Goal: Task Accomplishment & Management: Use online tool/utility

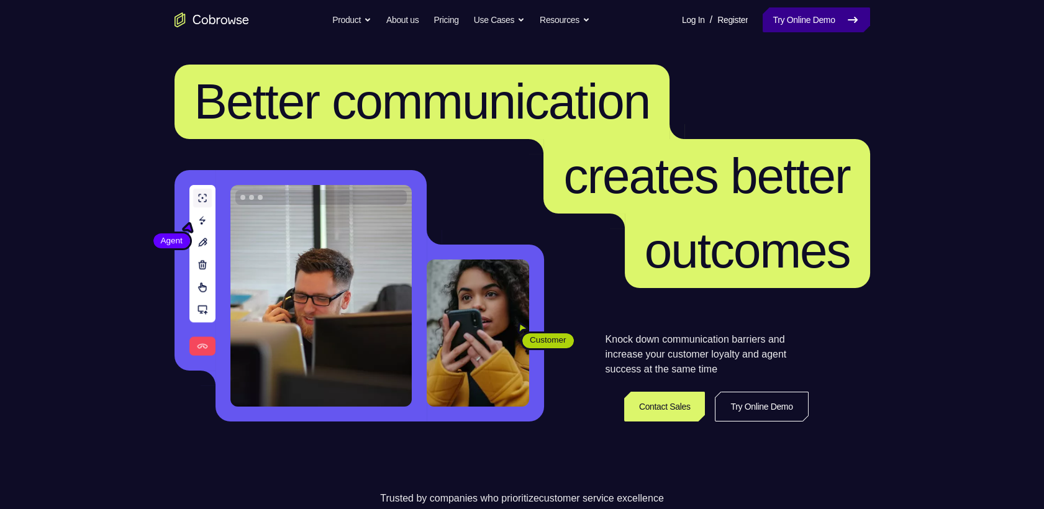
click at [834, 17] on link "Try Online Demo" at bounding box center [815, 19] width 107 height 25
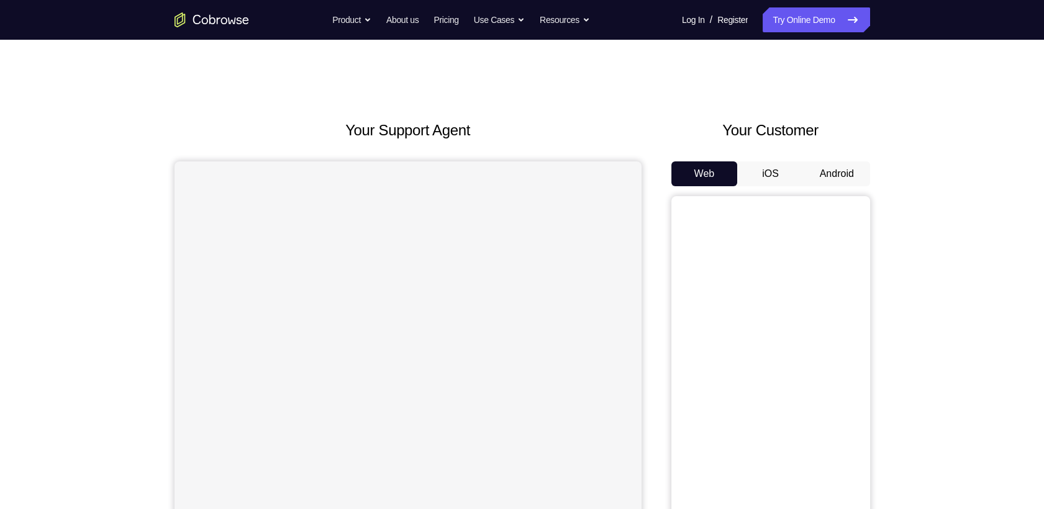
click at [829, 161] on button "Android" at bounding box center [836, 173] width 66 height 25
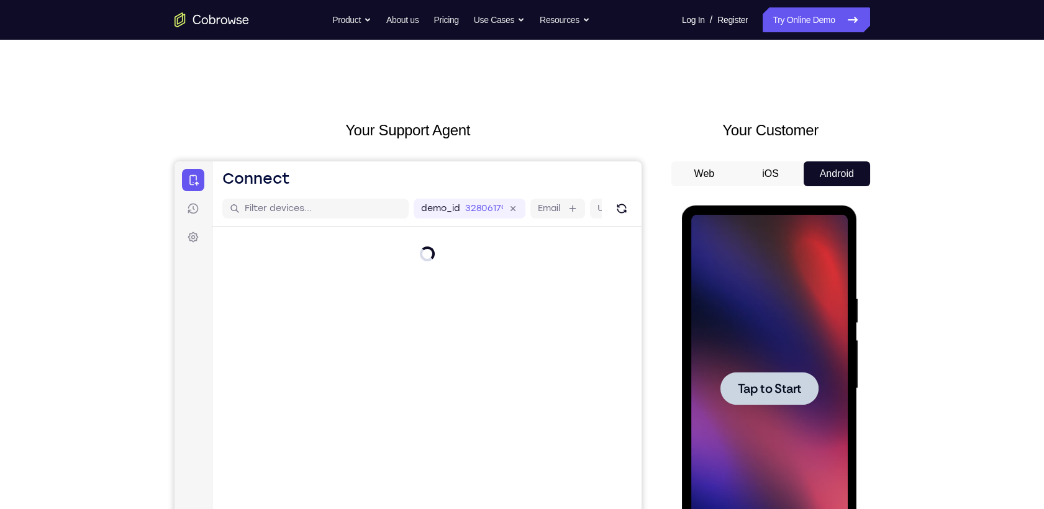
click at [755, 354] on div at bounding box center [769, 389] width 156 height 348
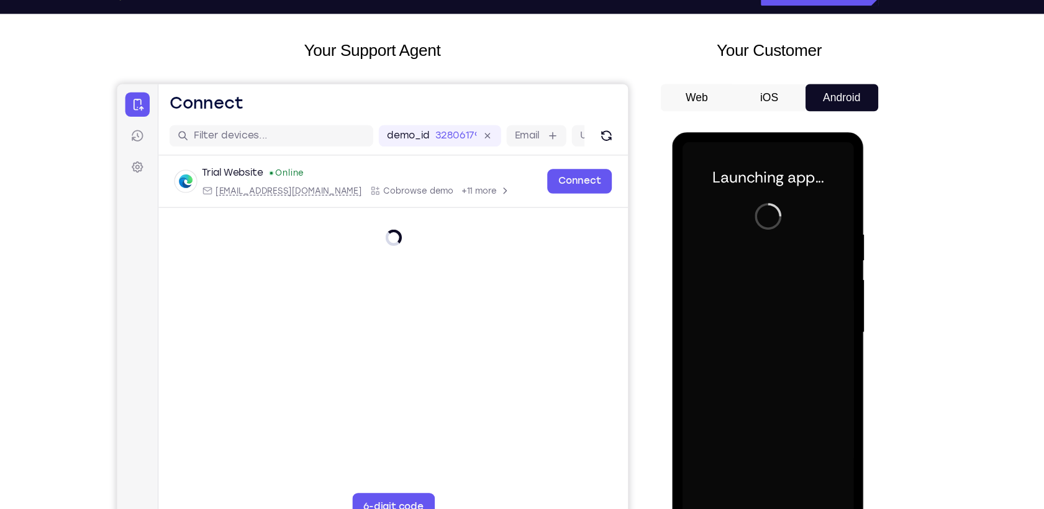
scroll to position [58, 0]
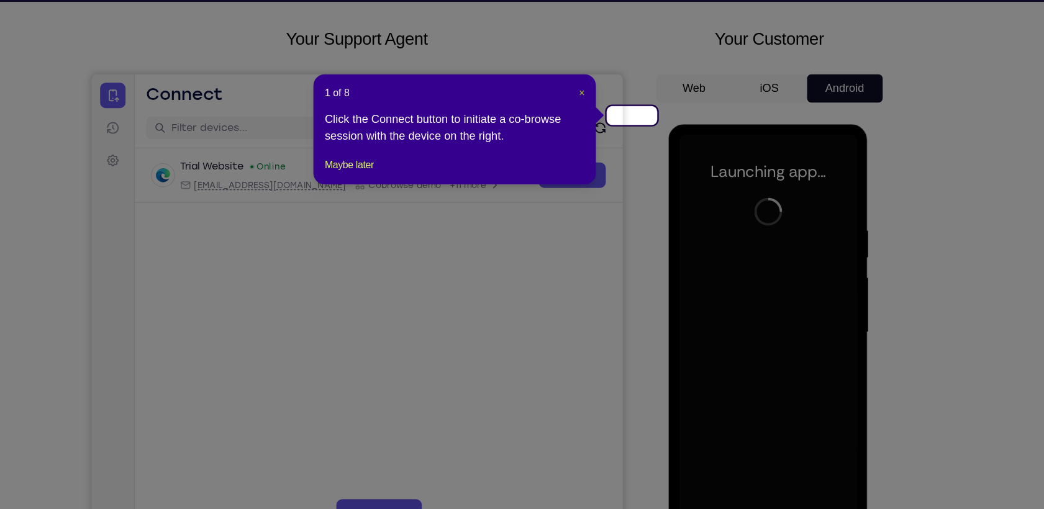
click at [605, 117] on span "×" at bounding box center [605, 120] width 5 height 10
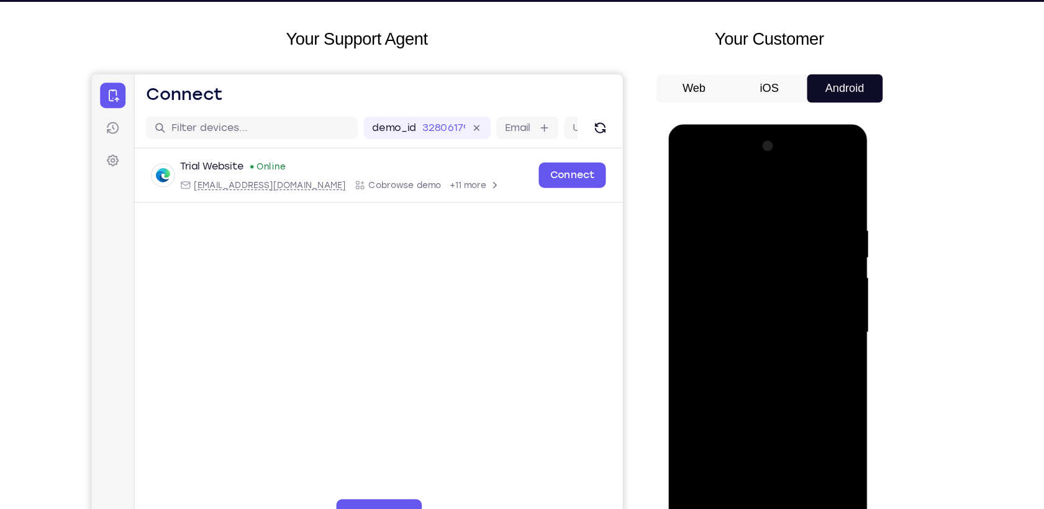
click at [755, 471] on div at bounding box center [755, 307] width 156 height 348
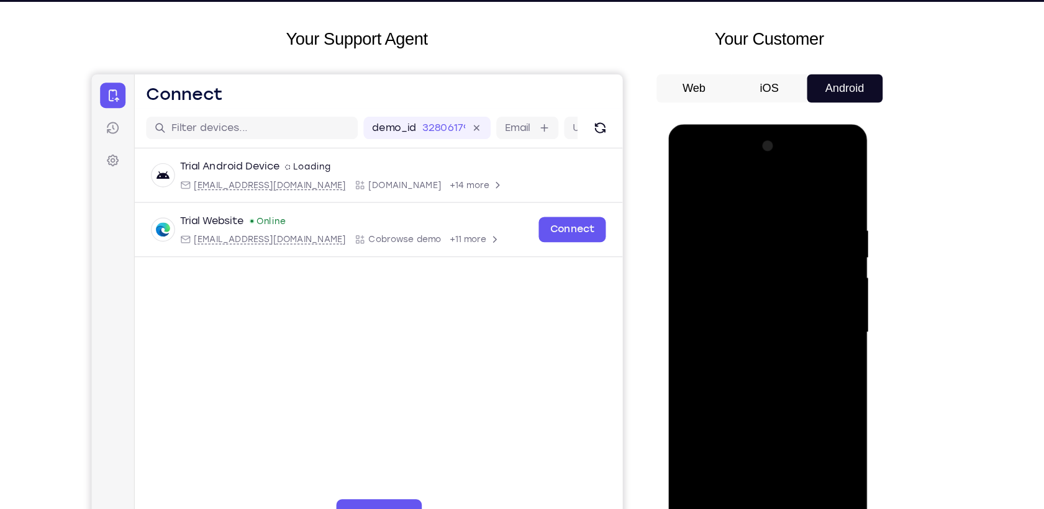
click at [808, 420] on div at bounding box center [755, 307] width 156 height 348
click at [707, 191] on div at bounding box center [755, 307] width 156 height 348
click at [800, 302] on div at bounding box center [755, 307] width 156 height 348
click at [742, 333] on div at bounding box center [755, 307] width 156 height 348
click at [751, 276] on div at bounding box center [755, 307] width 156 height 348
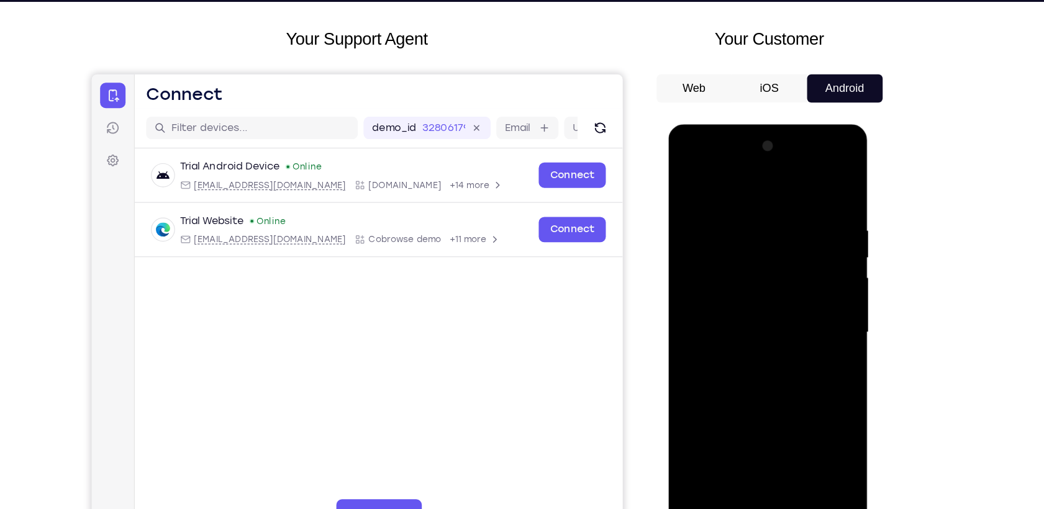
click at [729, 300] on div at bounding box center [755, 307] width 156 height 348
click at [747, 331] on div at bounding box center [755, 307] width 156 height 348
click at [758, 276] on div at bounding box center [755, 307] width 156 height 348
click at [821, 432] on div at bounding box center [755, 307] width 156 height 348
drag, startPoint x: 783, startPoint y: 375, endPoint x: 787, endPoint y: 281, distance: 94.5
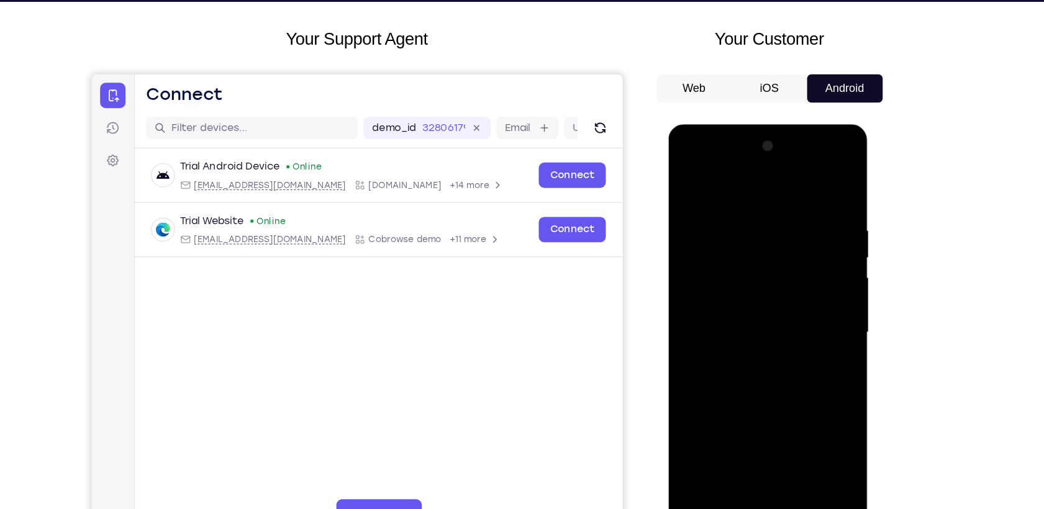
click at [787, 281] on div at bounding box center [755, 307] width 156 height 348
click at [823, 268] on div at bounding box center [755, 307] width 156 height 348
click at [683, 389] on div at bounding box center [755, 307] width 156 height 348
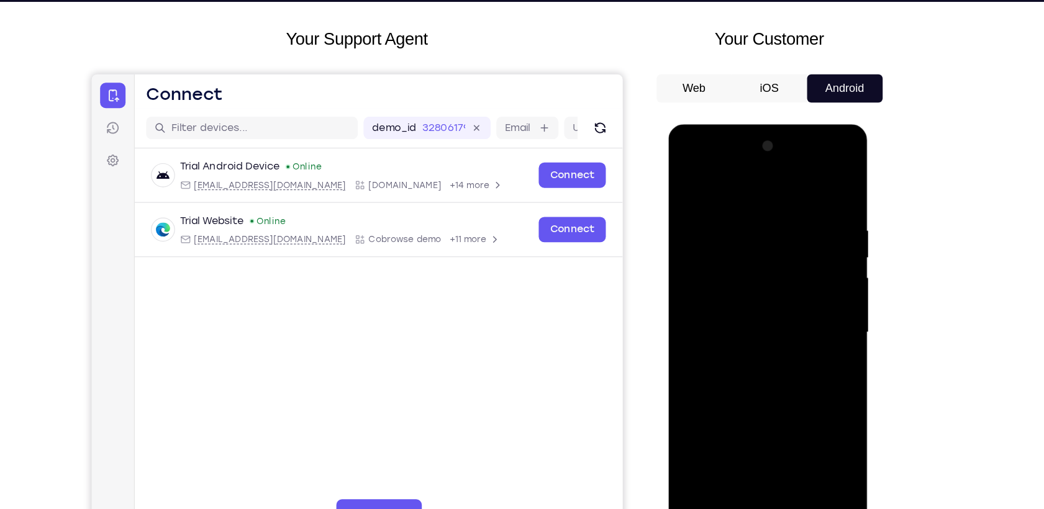
drag, startPoint x: 742, startPoint y: 283, endPoint x: 752, endPoint y: 424, distance: 141.2
click at [752, 424] on div at bounding box center [755, 307] width 156 height 348
drag, startPoint x: 746, startPoint y: 226, endPoint x: 754, endPoint y: 310, distance: 84.2
click at [754, 310] on div at bounding box center [755, 307] width 156 height 348
click at [744, 208] on div at bounding box center [755, 307] width 156 height 348
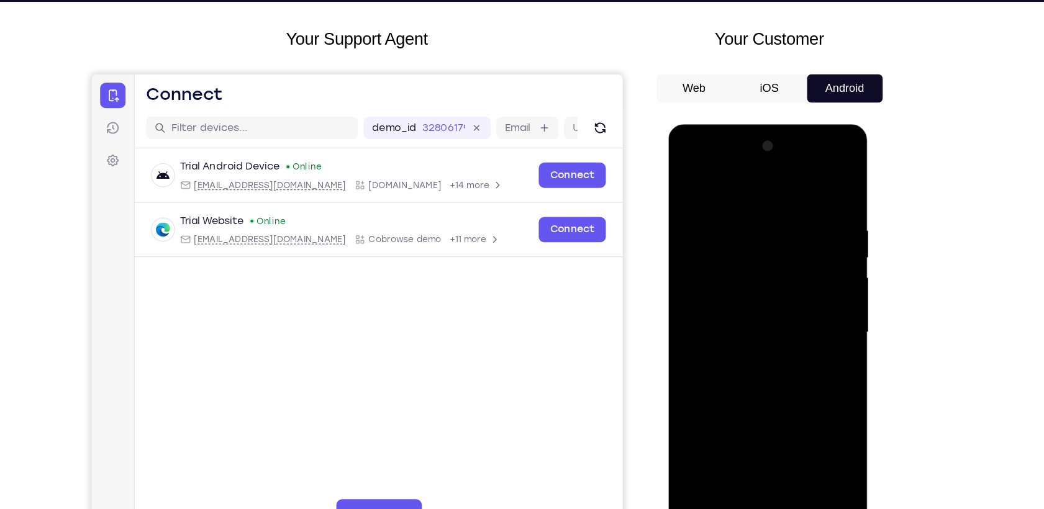
click at [823, 267] on div at bounding box center [755, 307] width 156 height 348
drag, startPoint x: 821, startPoint y: 287, endPoint x: 729, endPoint y: 295, distance: 92.2
click at [729, 295] on div at bounding box center [755, 307] width 156 height 348
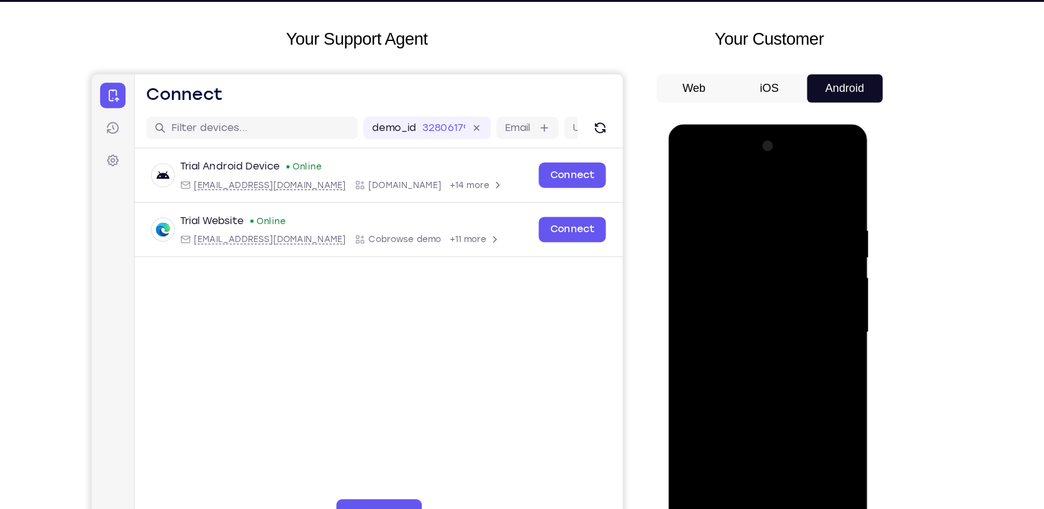
drag, startPoint x: 823, startPoint y: 284, endPoint x: 688, endPoint y: 298, distance: 135.5
click at [688, 298] on div at bounding box center [755, 307] width 156 height 348
click at [805, 281] on div at bounding box center [755, 307] width 156 height 348
click at [815, 284] on div at bounding box center [755, 307] width 156 height 348
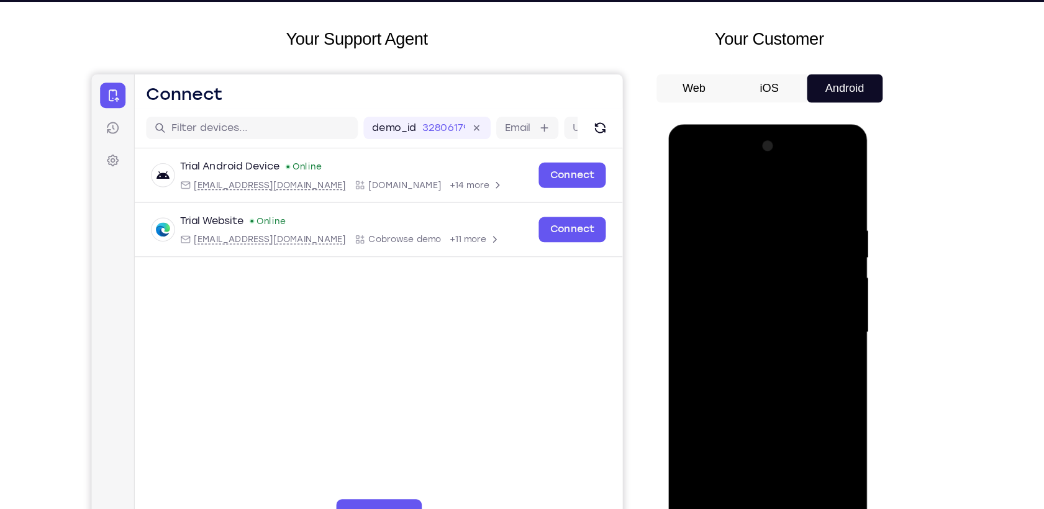
click at [815, 284] on div at bounding box center [755, 307] width 156 height 348
click at [816, 189] on div at bounding box center [755, 307] width 156 height 348
click at [822, 185] on div at bounding box center [755, 307] width 156 height 348
click at [788, 451] on div at bounding box center [755, 307] width 156 height 348
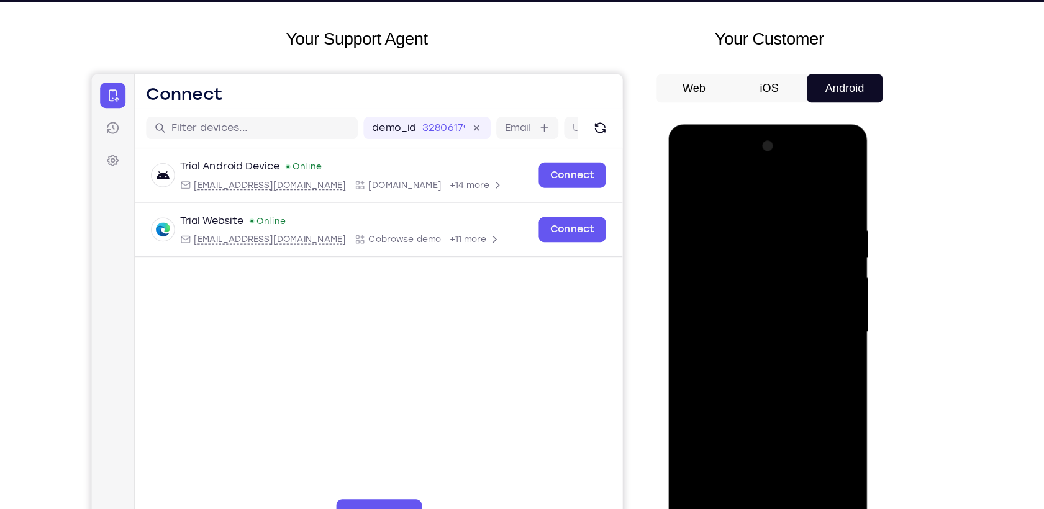
click at [759, 379] on div at bounding box center [755, 307] width 156 height 348
click at [765, 297] on div at bounding box center [755, 307] width 156 height 348
click at [751, 443] on div at bounding box center [755, 307] width 156 height 348
click at [747, 279] on div at bounding box center [755, 307] width 156 height 348
click at [773, 388] on div at bounding box center [755, 307] width 156 height 348
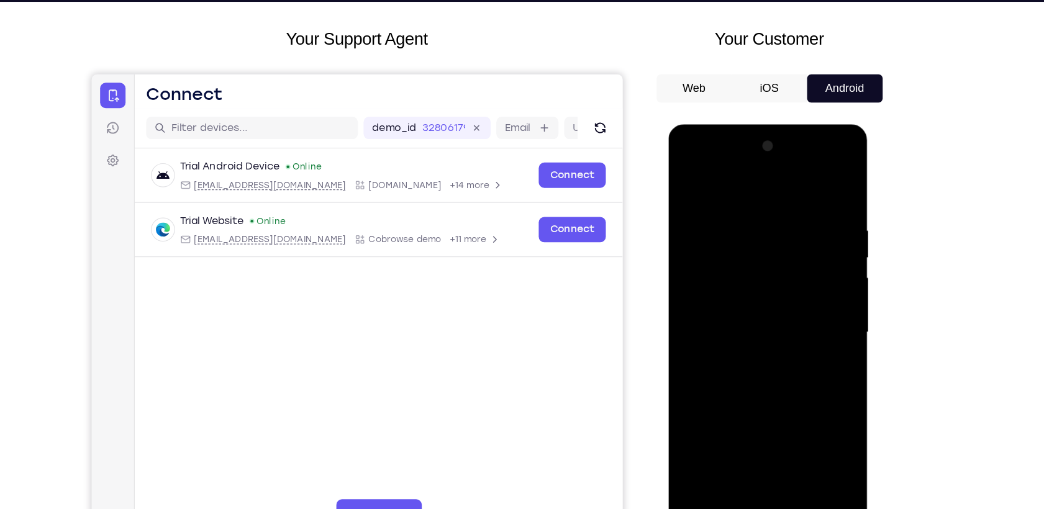
click at [716, 286] on div at bounding box center [755, 307] width 156 height 348
click at [687, 189] on div at bounding box center [755, 307] width 156 height 348
click at [690, 182] on div at bounding box center [755, 307] width 156 height 348
drag, startPoint x: 809, startPoint y: 219, endPoint x: 725, endPoint y: 219, distance: 83.8
click at [725, 219] on div at bounding box center [755, 307] width 156 height 348
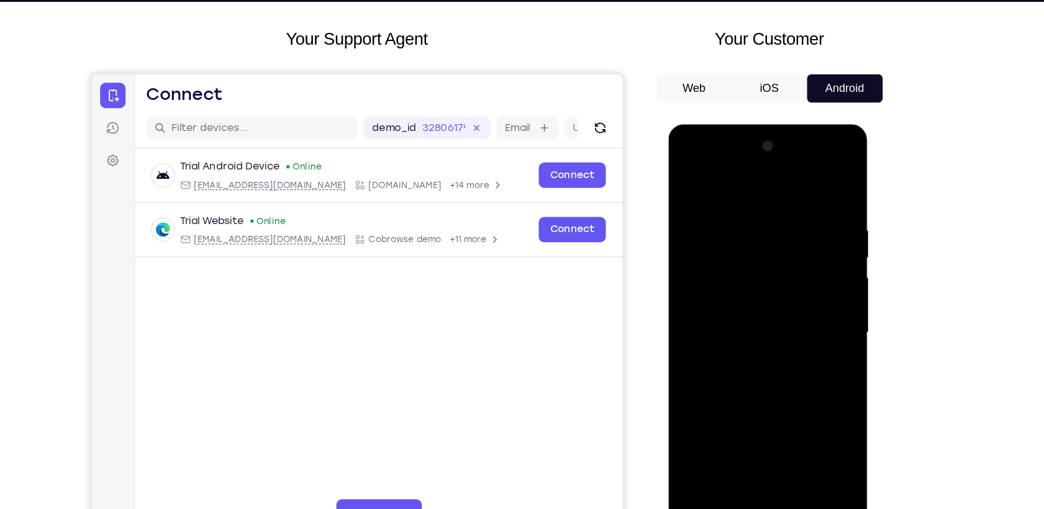
drag, startPoint x: 814, startPoint y: 210, endPoint x: 729, endPoint y: 214, distance: 84.5
click at [729, 214] on div at bounding box center [755, 307] width 156 height 348
click at [695, 453] on div at bounding box center [755, 307] width 156 height 348
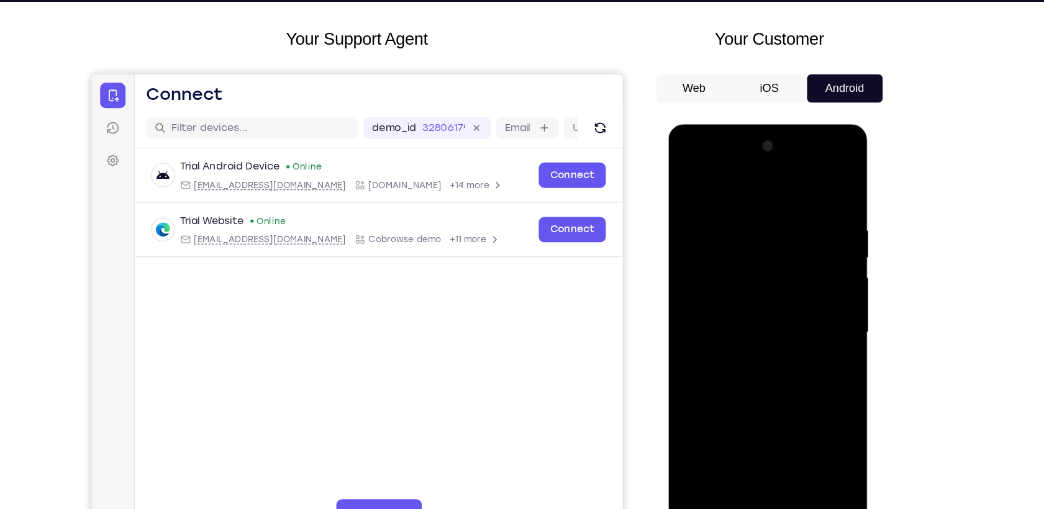
drag, startPoint x: 747, startPoint y: 197, endPoint x: 744, endPoint y: 424, distance: 226.6
click at [744, 424] on div at bounding box center [755, 307] width 156 height 348
click at [772, 207] on div at bounding box center [755, 307] width 156 height 348
click at [819, 228] on div at bounding box center [755, 307] width 156 height 348
click at [823, 189] on div at bounding box center [755, 307] width 156 height 348
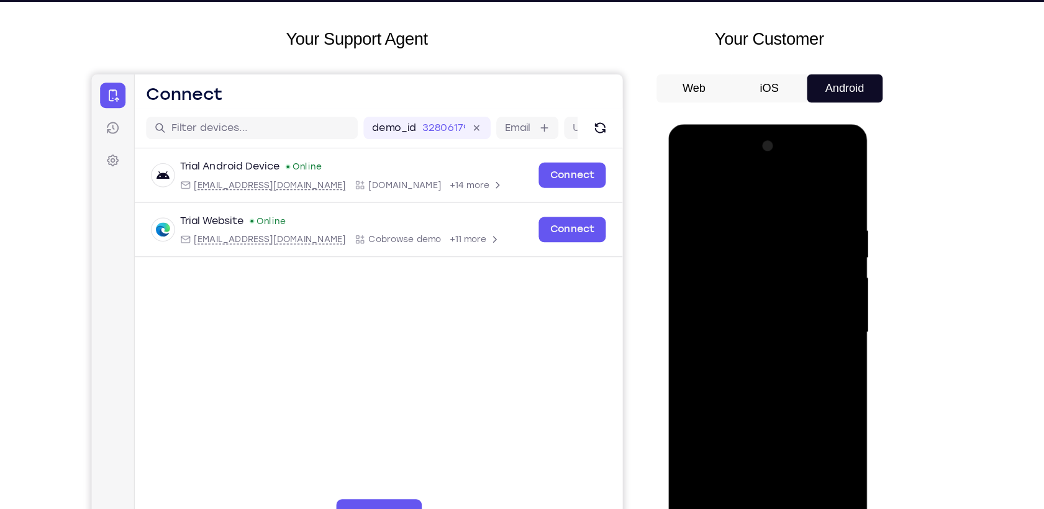
click at [745, 205] on div at bounding box center [755, 307] width 156 height 348
click at [818, 241] on div at bounding box center [755, 307] width 156 height 348
click at [819, 192] on div at bounding box center [755, 307] width 156 height 348
click at [814, 449] on div at bounding box center [755, 307] width 156 height 348
click at [698, 454] on div at bounding box center [755, 307] width 156 height 348
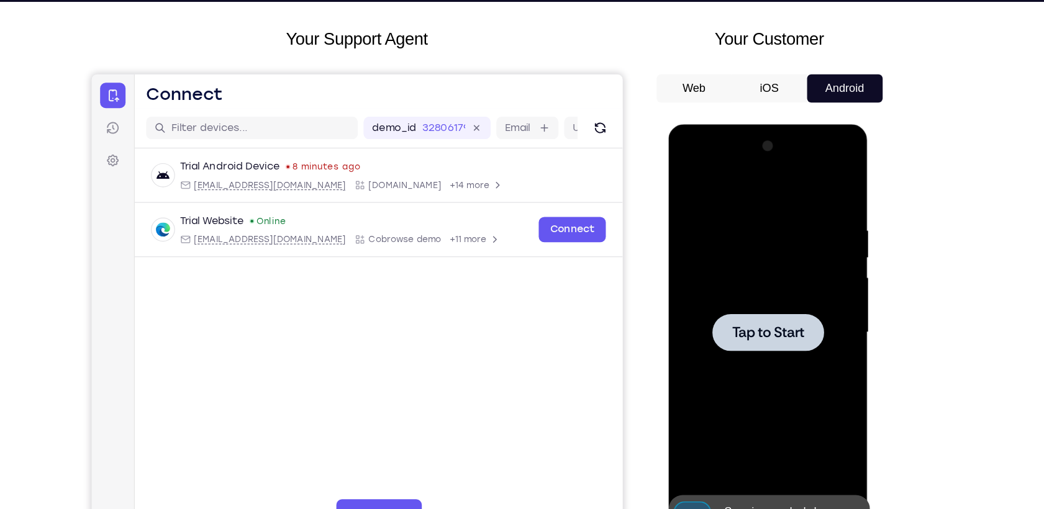
click at [836, 469] on button at bounding box center [833, 472] width 20 height 20
click at [791, 378] on div at bounding box center [755, 307] width 156 height 348
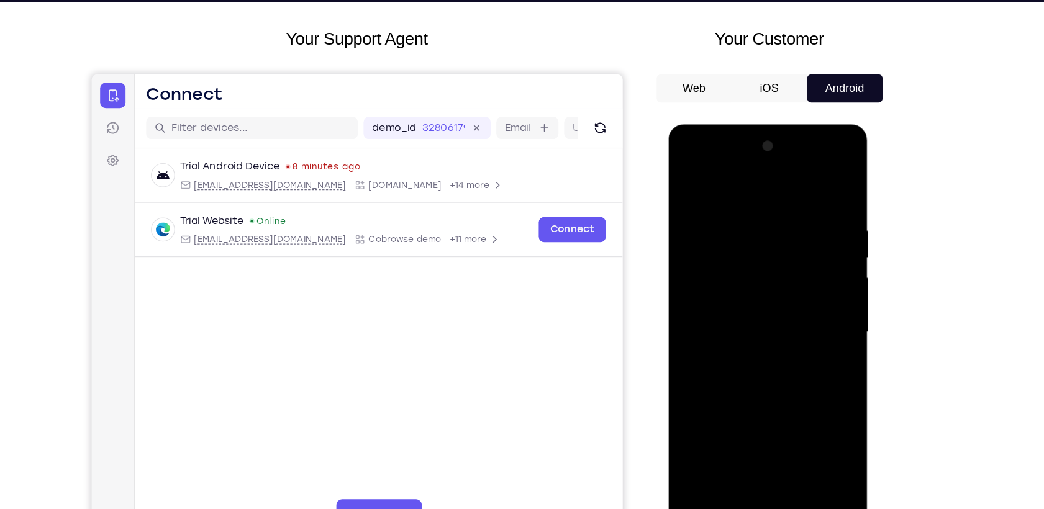
click at [754, 472] on div at bounding box center [755, 307] width 156 height 348
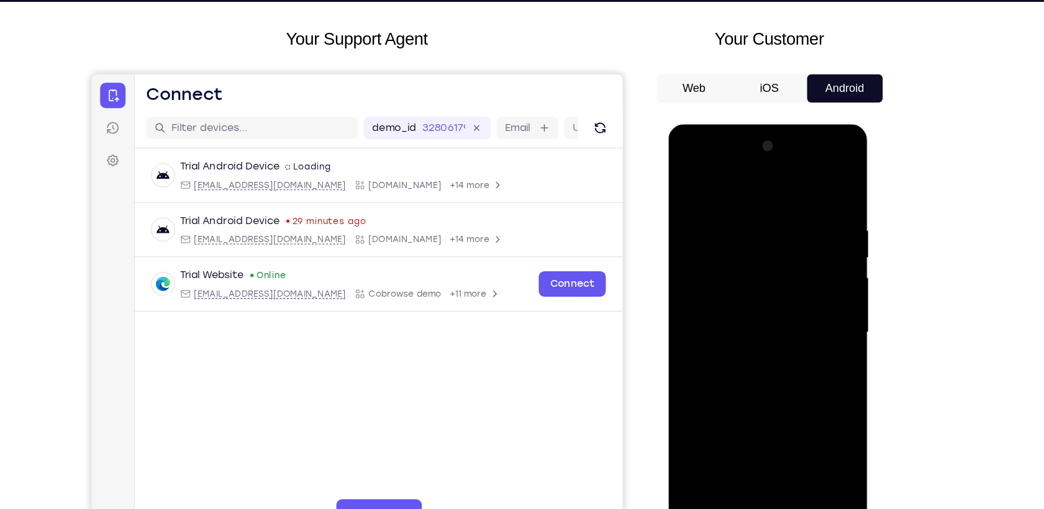
click at [806, 422] on div at bounding box center [755, 307] width 156 height 348
click at [725, 196] on div at bounding box center [755, 307] width 156 height 348
click at [809, 304] on div at bounding box center [755, 307] width 156 height 348
click at [742, 331] on div at bounding box center [755, 307] width 156 height 348
click at [731, 298] on div at bounding box center [755, 307] width 156 height 348
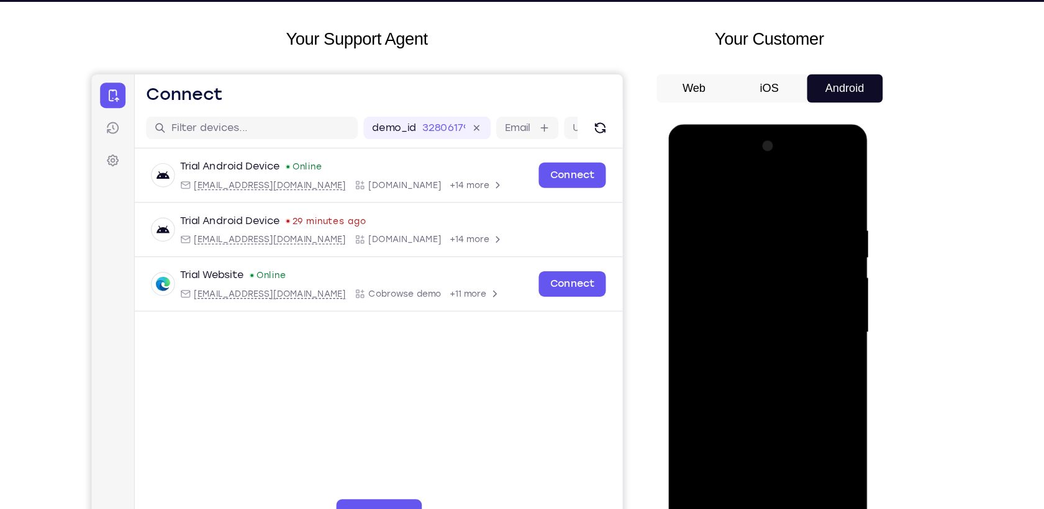
click at [716, 283] on div at bounding box center [755, 307] width 156 height 348
click at [716, 307] on div at bounding box center [755, 307] width 156 height 348
click at [724, 357] on div at bounding box center [755, 307] width 156 height 348
click at [727, 345] on div at bounding box center [755, 307] width 156 height 348
click at [728, 352] on div at bounding box center [755, 307] width 156 height 348
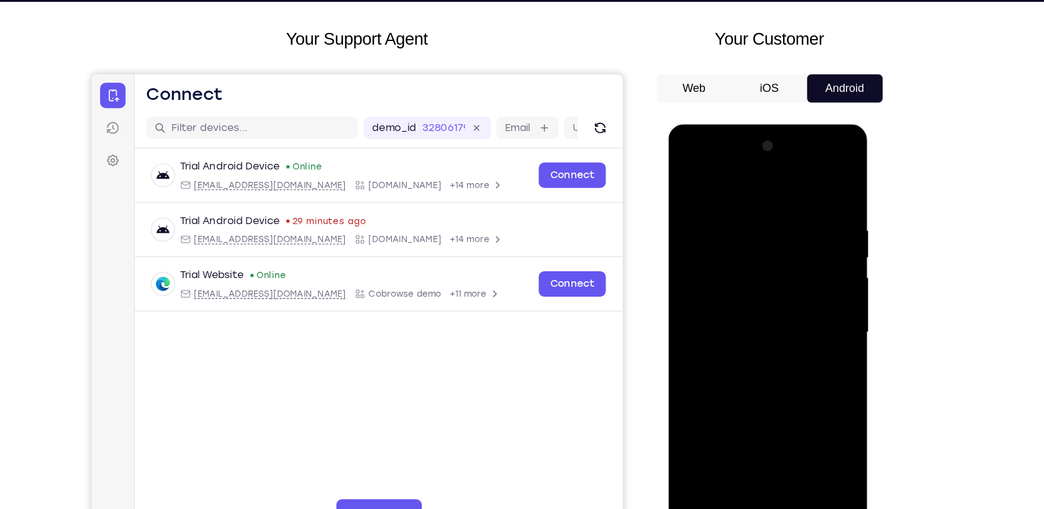
click at [728, 349] on div at bounding box center [755, 307] width 156 height 348
click at [825, 203] on div at bounding box center [755, 307] width 156 height 348
drag, startPoint x: 744, startPoint y: 191, endPoint x: 896, endPoint y: 192, distance: 152.1
click at [845, 192] on html "Online web based iOS Simulators and Android Emulators. Run iPhone, iPad, Mobile…" at bounding box center [756, 310] width 177 height 372
drag, startPoint x: 758, startPoint y: 277, endPoint x: 752, endPoint y: 467, distance: 190.1
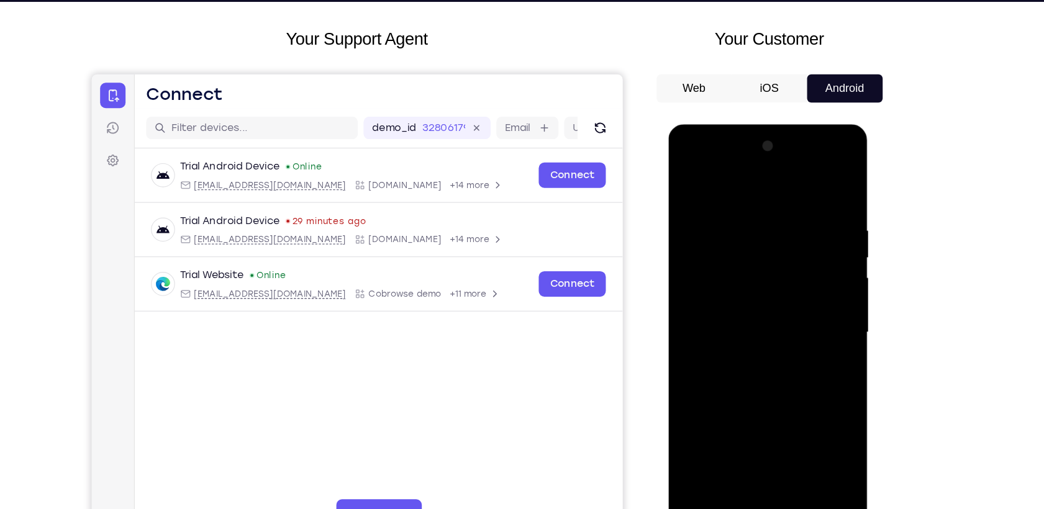
click at [752, 467] on div at bounding box center [755, 307] width 156 height 348
drag, startPoint x: 754, startPoint y: 224, endPoint x: 747, endPoint y: 377, distance: 153.5
click at [747, 377] on div at bounding box center [755, 307] width 156 height 348
click at [750, 449] on div at bounding box center [755, 307] width 156 height 348
drag, startPoint x: 744, startPoint y: 263, endPoint x: 1433, endPoint y: 609, distance: 771.5
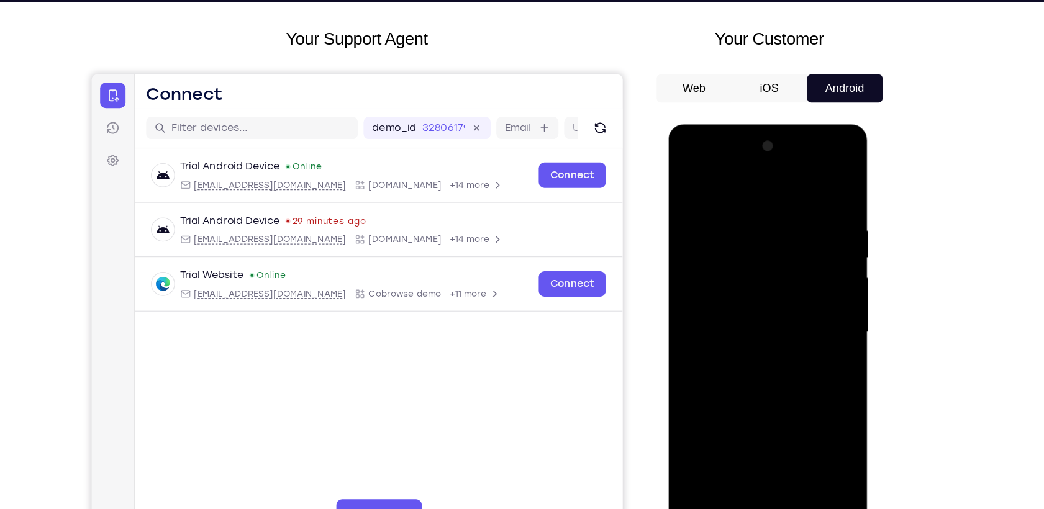
click at [729, 497] on html "Online web based iOS Simulators and Android Emulators. Run iPhone, iPad, Mobile…" at bounding box center [756, 310] width 177 height 372
click at [721, 474] on div at bounding box center [755, 307] width 156 height 348
click at [752, 339] on div at bounding box center [755, 307] width 156 height 348
click at [723, 276] on div at bounding box center [755, 307] width 156 height 348
click at [718, 297] on div at bounding box center [755, 307] width 156 height 348
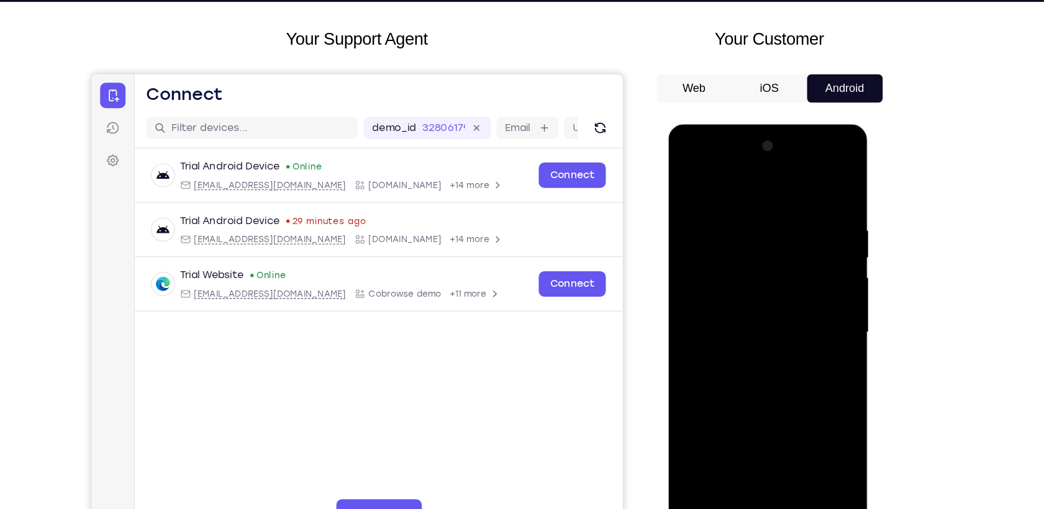
click at [723, 353] on div at bounding box center [755, 307] width 156 height 348
click at [747, 208] on div at bounding box center [755, 307] width 156 height 348
click at [816, 187] on div at bounding box center [755, 307] width 156 height 348
click at [774, 216] on div at bounding box center [755, 307] width 156 height 348
click at [818, 210] on div at bounding box center [755, 307] width 156 height 348
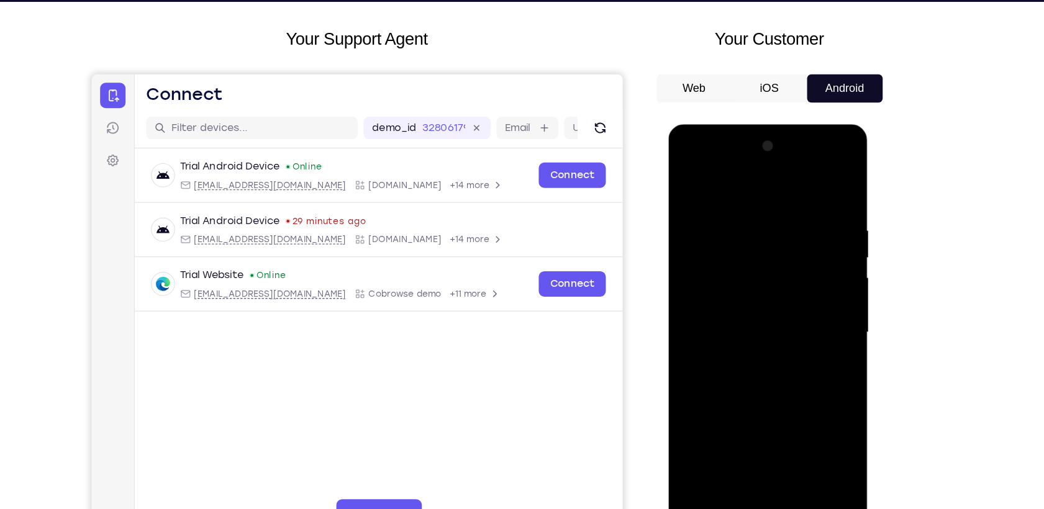
click at [705, 242] on div at bounding box center [755, 307] width 156 height 348
click at [816, 189] on div at bounding box center [755, 307] width 156 height 348
click at [814, 456] on div at bounding box center [755, 307] width 156 height 348
click at [692, 207] on div at bounding box center [755, 307] width 156 height 348
click at [725, 451] on div at bounding box center [755, 307] width 156 height 348
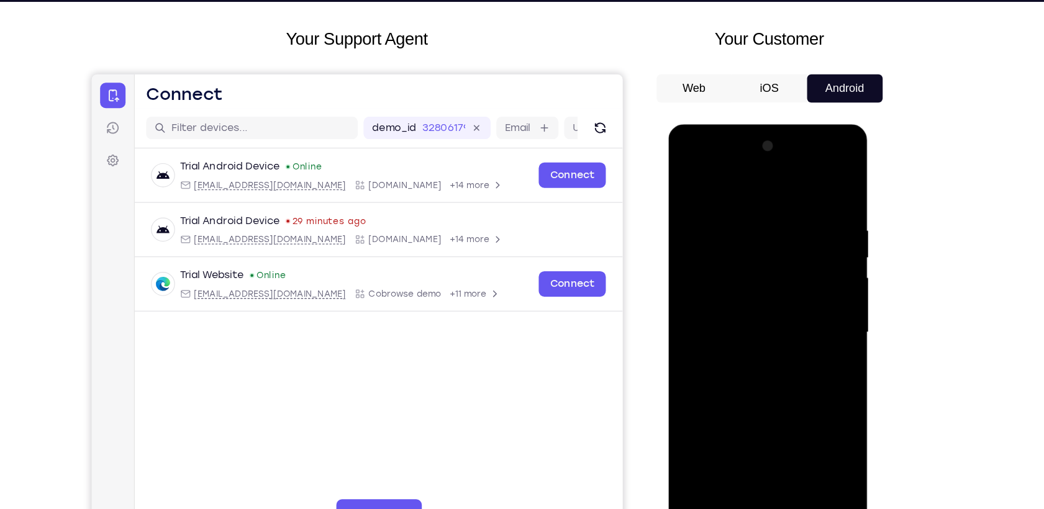
click at [821, 354] on div at bounding box center [755, 307] width 156 height 348
click at [751, 379] on div at bounding box center [755, 307] width 156 height 348
click at [824, 185] on div at bounding box center [755, 307] width 156 height 348
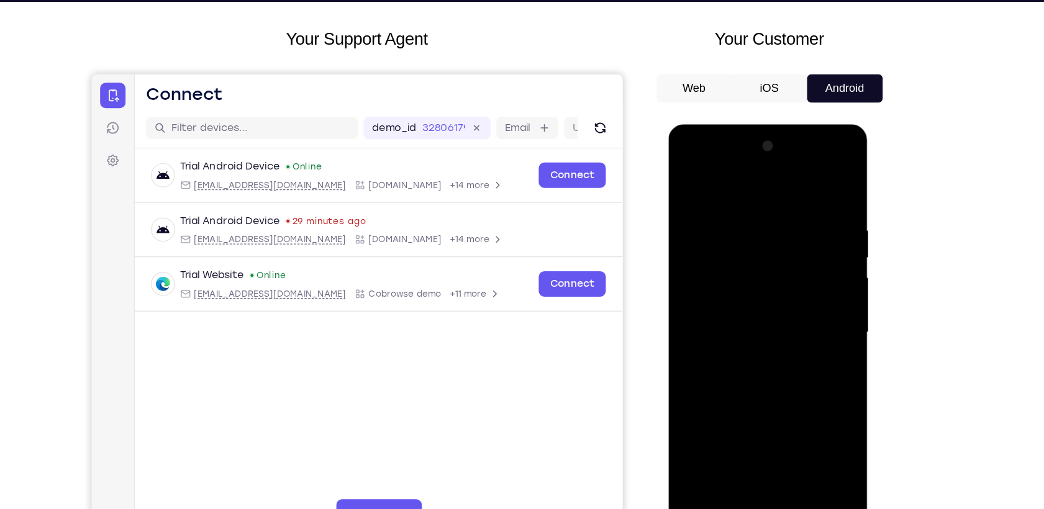
click at [700, 456] on div at bounding box center [755, 307] width 156 height 348
drag, startPoint x: 752, startPoint y: 187, endPoint x: 729, endPoint y: 376, distance: 190.1
click at [729, 376] on div at bounding box center [755, 307] width 156 height 348
drag, startPoint x: 765, startPoint y: 368, endPoint x: 780, endPoint y: 238, distance: 130.7
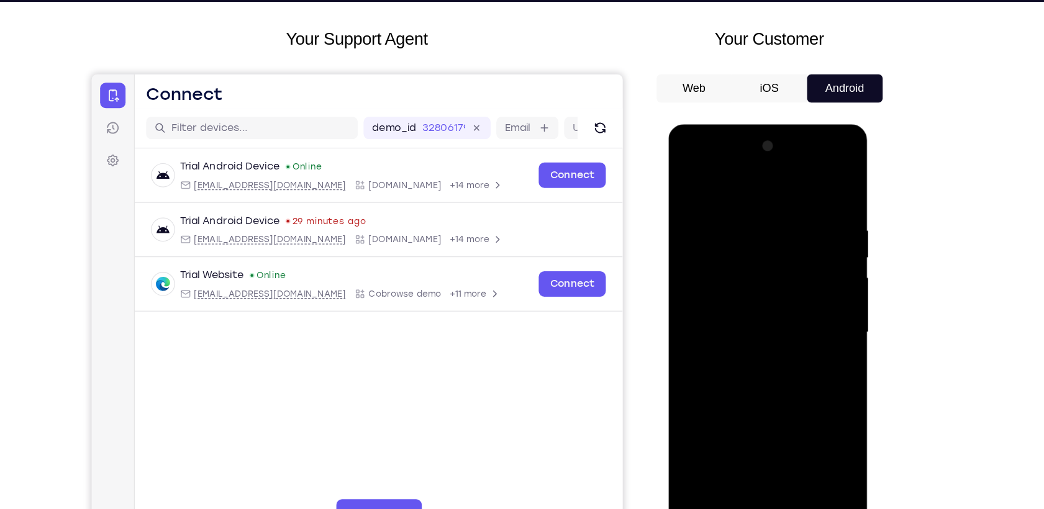
click at [780, 238] on div at bounding box center [755, 307] width 156 height 348
drag, startPoint x: 760, startPoint y: 404, endPoint x: 787, endPoint y: 236, distance: 170.2
click at [787, 236] on div at bounding box center [755, 307] width 156 height 348
drag, startPoint x: 760, startPoint y: 387, endPoint x: 793, endPoint y: 212, distance: 178.7
click at [793, 212] on div at bounding box center [755, 307] width 156 height 348
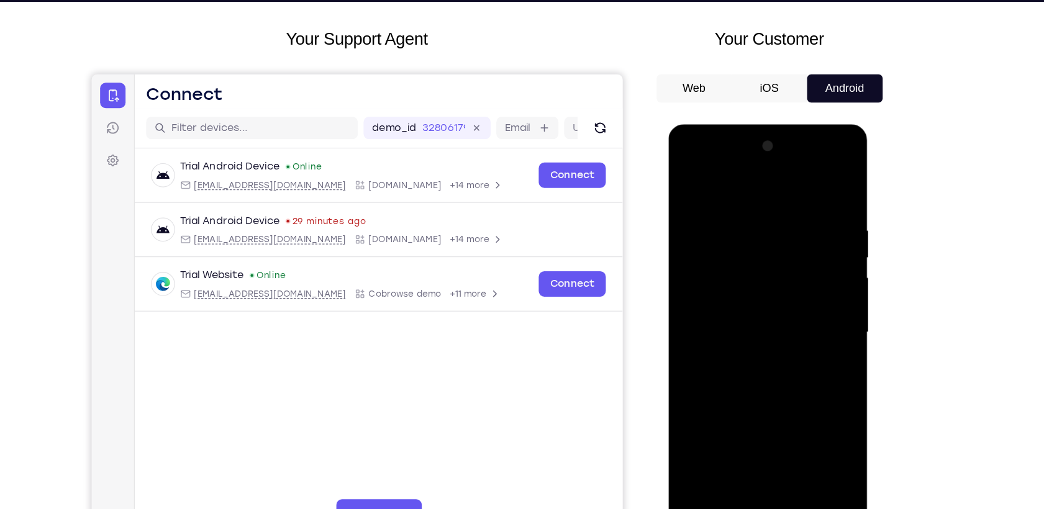
drag, startPoint x: 772, startPoint y: 387, endPoint x: 795, endPoint y: 214, distance: 175.3
click at [795, 214] on div at bounding box center [755, 307] width 156 height 348
drag, startPoint x: 767, startPoint y: 407, endPoint x: 797, endPoint y: 234, distance: 175.8
click at [797, 234] on div at bounding box center [755, 307] width 156 height 348
drag, startPoint x: 765, startPoint y: 399, endPoint x: 798, endPoint y: 194, distance: 206.9
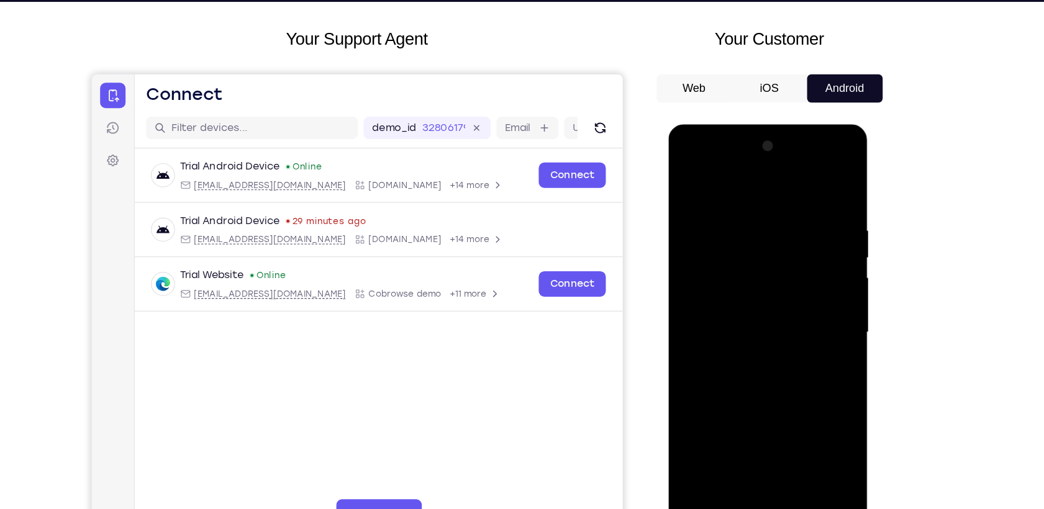
click at [798, 194] on div at bounding box center [755, 307] width 156 height 348
drag, startPoint x: 776, startPoint y: 237, endPoint x: 774, endPoint y: 381, distance: 143.4
click at [774, 381] on div at bounding box center [755, 307] width 156 height 348
drag, startPoint x: 771, startPoint y: 276, endPoint x: 766, endPoint y: 363, distance: 87.1
click at [766, 363] on div at bounding box center [755, 307] width 156 height 348
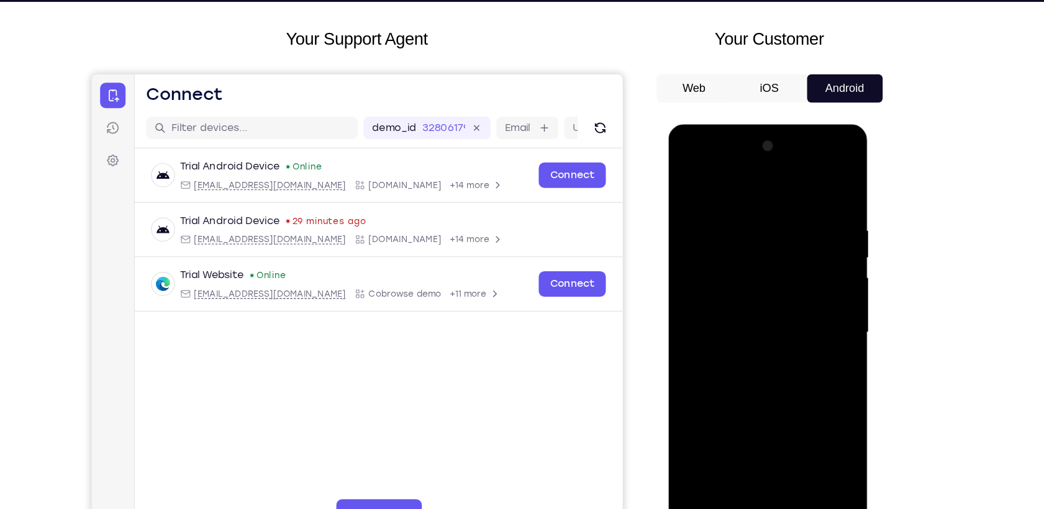
drag, startPoint x: 758, startPoint y: 407, endPoint x: 760, endPoint y: 278, distance: 129.1
click at [760, 278] on div at bounding box center [755, 307] width 156 height 348
drag, startPoint x: 741, startPoint y: 433, endPoint x: 773, endPoint y: 232, distance: 203.7
click at [773, 232] on div at bounding box center [755, 307] width 156 height 348
drag, startPoint x: 744, startPoint y: 379, endPoint x: 778, endPoint y: 232, distance: 150.4
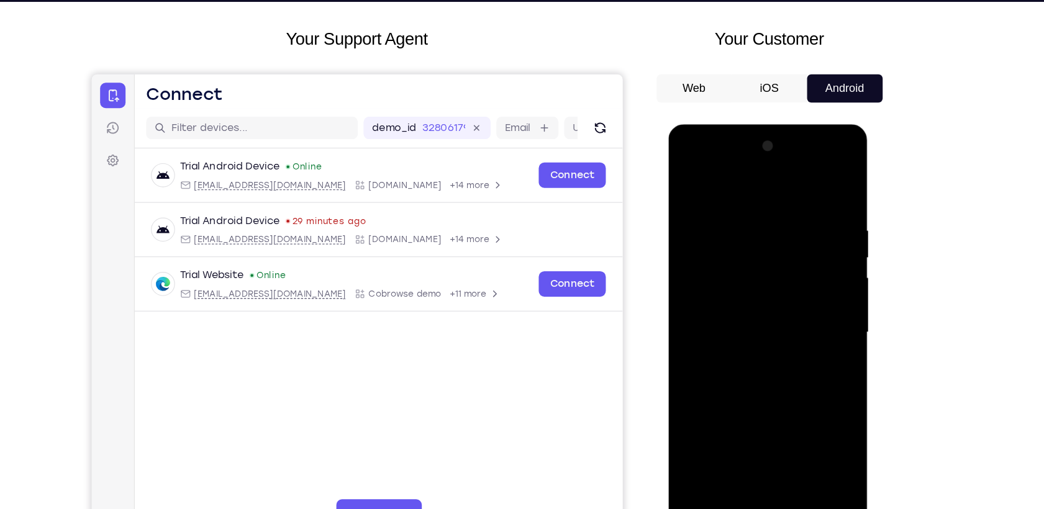
click at [778, 232] on div at bounding box center [755, 307] width 156 height 348
drag, startPoint x: 749, startPoint y: 389, endPoint x: 792, endPoint y: 208, distance: 186.3
click at [792, 208] on div at bounding box center [755, 307] width 156 height 348
drag, startPoint x: 753, startPoint y: 399, endPoint x: 775, endPoint y: 265, distance: 135.2
click at [775, 265] on div at bounding box center [755, 307] width 156 height 348
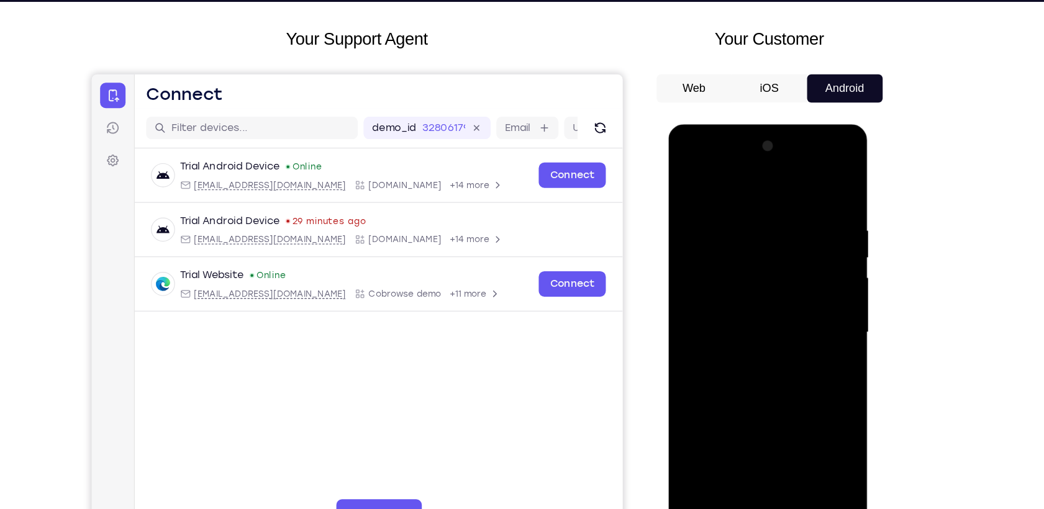
drag, startPoint x: 766, startPoint y: 384, endPoint x: 783, endPoint y: 207, distance: 177.1
click at [783, 207] on div at bounding box center [755, 307] width 156 height 348
drag, startPoint x: 751, startPoint y: 396, endPoint x: 779, endPoint y: 201, distance: 196.9
click at [779, 201] on div at bounding box center [755, 307] width 156 height 348
drag, startPoint x: 755, startPoint y: 382, endPoint x: 788, endPoint y: 206, distance: 178.7
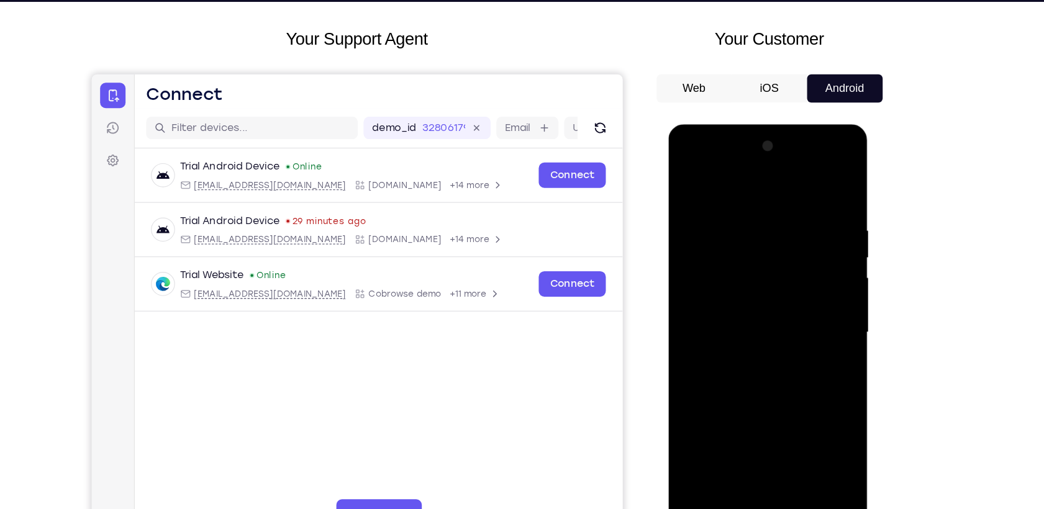
click at [788, 206] on div at bounding box center [755, 307] width 156 height 348
drag, startPoint x: 747, startPoint y: 384, endPoint x: 794, endPoint y: 190, distance: 199.8
click at [794, 190] on div at bounding box center [755, 307] width 156 height 348
drag, startPoint x: 743, startPoint y: 394, endPoint x: 798, endPoint y: 186, distance: 215.8
click at [798, 186] on div at bounding box center [755, 307] width 156 height 348
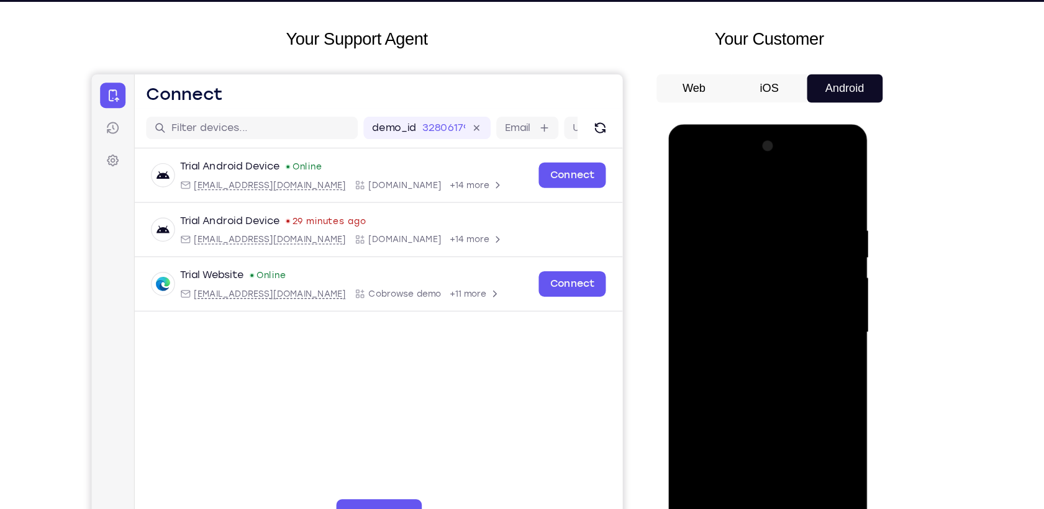
click at [708, 451] on div at bounding box center [755, 307] width 156 height 348
drag, startPoint x: 745, startPoint y: 410, endPoint x: 747, endPoint y: 443, distance: 33.6
click at [747, 443] on div at bounding box center [755, 307] width 156 height 348
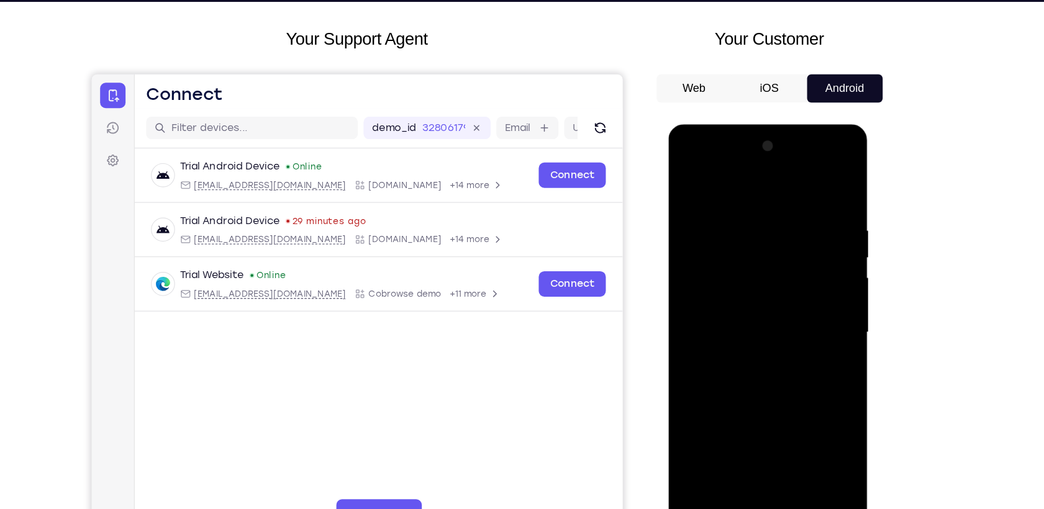
drag, startPoint x: 753, startPoint y: 185, endPoint x: 755, endPoint y: 365, distance: 180.0
click at [754, 376] on div at bounding box center [755, 307] width 156 height 348
click at [816, 453] on div at bounding box center [755, 307] width 156 height 348
click at [692, 458] on div at bounding box center [755, 307] width 156 height 348
drag, startPoint x: 767, startPoint y: 228, endPoint x: 714, endPoint y: 269, distance: 67.3
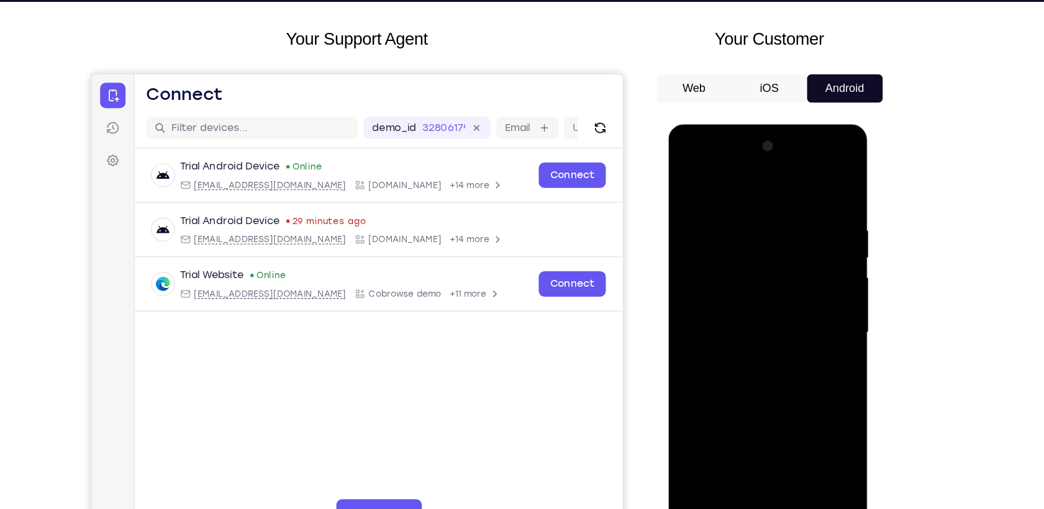
click at [714, 269] on div at bounding box center [755, 307] width 156 height 348
drag, startPoint x: 820, startPoint y: 217, endPoint x: 726, endPoint y: 245, distance: 98.4
click at [726, 245] on div at bounding box center [755, 307] width 156 height 348
click at [695, 464] on div at bounding box center [755, 307] width 156 height 348
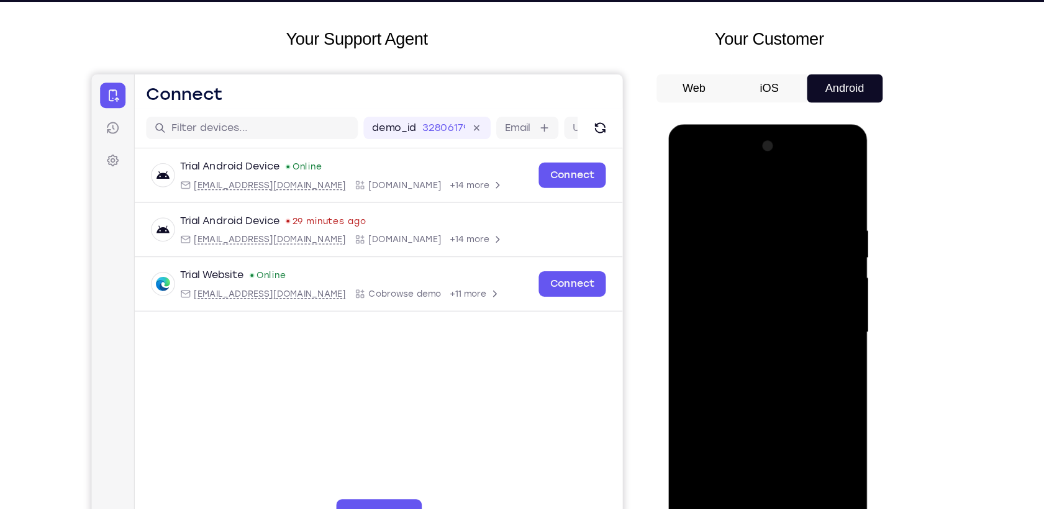
click at [695, 464] on div at bounding box center [755, 307] width 156 height 348
drag, startPoint x: 755, startPoint y: 210, endPoint x: 742, endPoint y: 374, distance: 164.4
click at [742, 374] on div at bounding box center [755, 307] width 156 height 348
drag, startPoint x: 754, startPoint y: 400, endPoint x: 780, endPoint y: 282, distance: 120.9
click at [780, 282] on div at bounding box center [755, 307] width 156 height 348
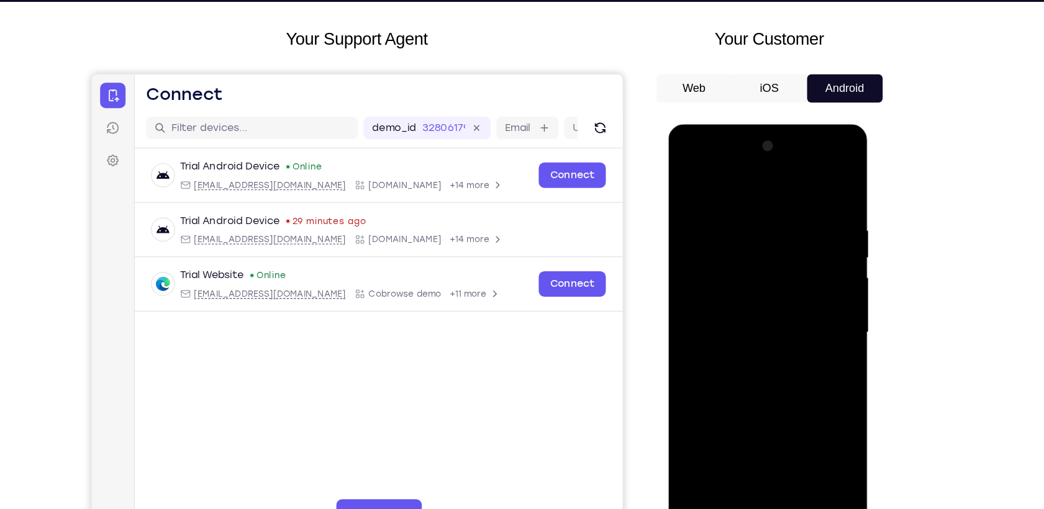
drag, startPoint x: 763, startPoint y: 400, endPoint x: 800, endPoint y: 212, distance: 192.2
click at [800, 212] on div at bounding box center [755, 307] width 156 height 348
drag, startPoint x: 777, startPoint y: 407, endPoint x: 793, endPoint y: 202, distance: 206.1
click at [793, 202] on div at bounding box center [755, 307] width 156 height 348
drag, startPoint x: 774, startPoint y: 423, endPoint x: 796, endPoint y: 214, distance: 210.3
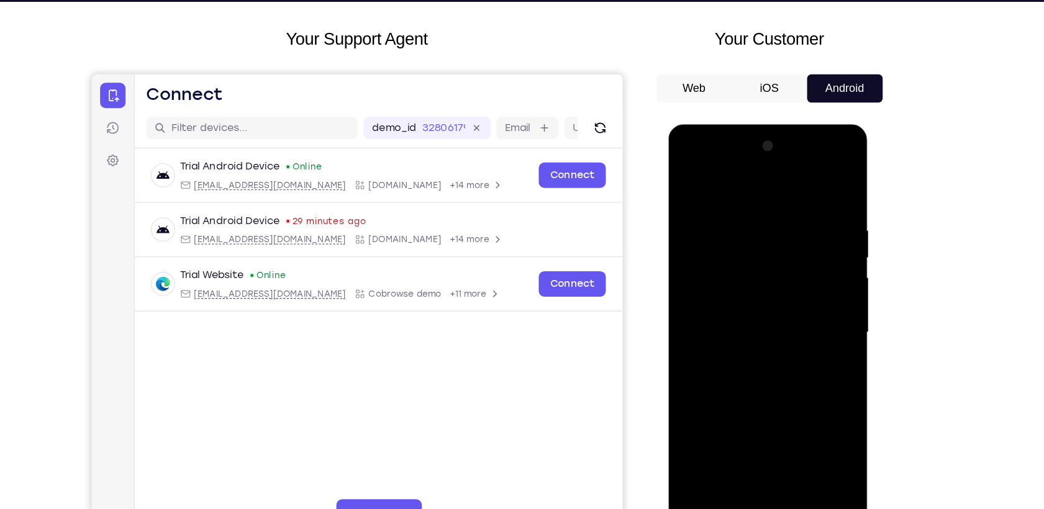
click at [796, 214] on div at bounding box center [755, 307] width 156 height 348
drag, startPoint x: 771, startPoint y: 404, endPoint x: 793, endPoint y: 214, distance: 191.2
click at [793, 214] on div at bounding box center [755, 307] width 156 height 348
drag, startPoint x: 764, startPoint y: 416, endPoint x: 776, endPoint y: 322, distance: 95.1
click at [776, 322] on div at bounding box center [755, 307] width 156 height 348
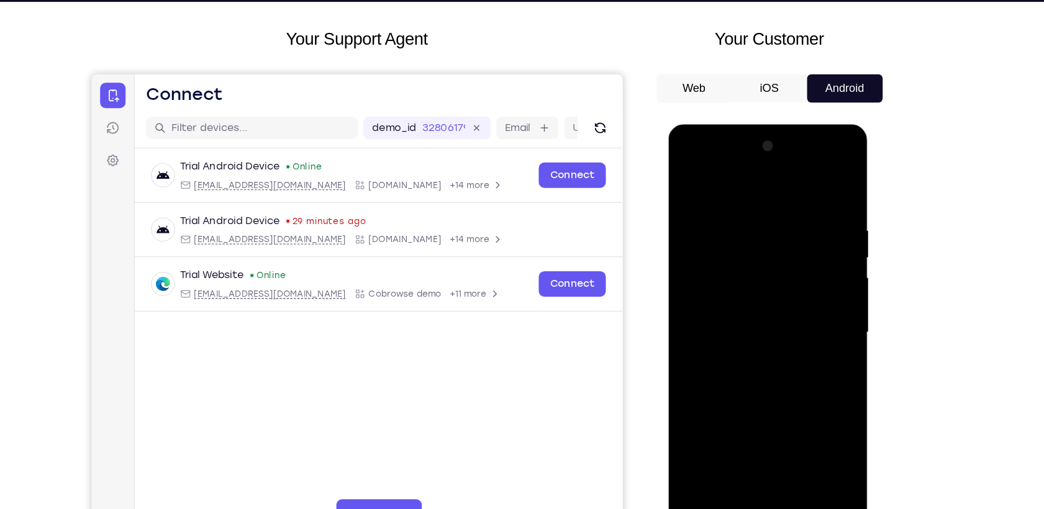
drag, startPoint x: 769, startPoint y: 412, endPoint x: 772, endPoint y: 355, distance: 56.6
click at [772, 355] on div at bounding box center [755, 307] width 156 height 348
drag, startPoint x: 770, startPoint y: 403, endPoint x: 787, endPoint y: 228, distance: 175.9
click at [787, 228] on div at bounding box center [755, 307] width 156 height 348
drag, startPoint x: 777, startPoint y: 387, endPoint x: 792, endPoint y: 223, distance: 164.6
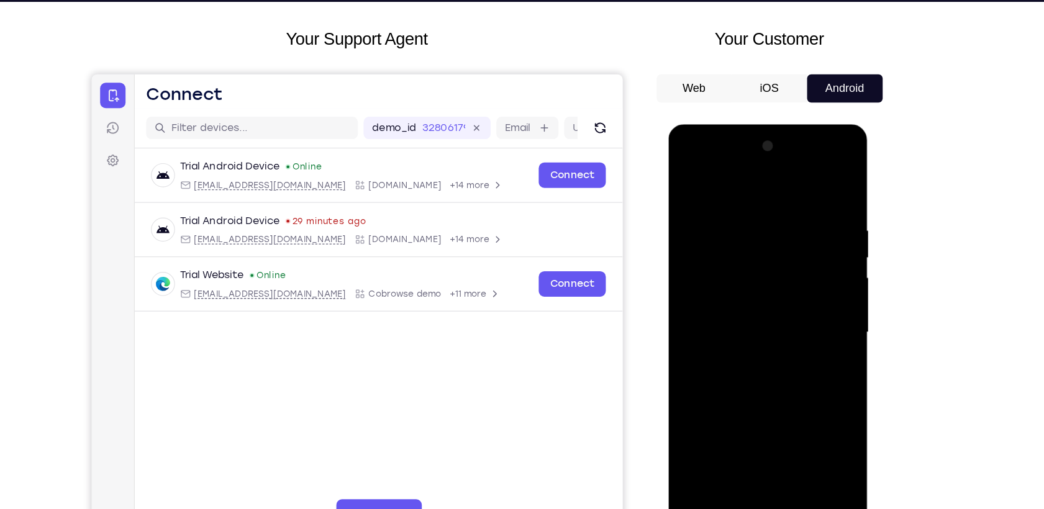
click at [792, 223] on div at bounding box center [755, 307] width 156 height 348
drag, startPoint x: 781, startPoint y: 349, endPoint x: 796, endPoint y: 212, distance: 138.6
click at [796, 212] on div at bounding box center [755, 307] width 156 height 348
drag, startPoint x: 772, startPoint y: 397, endPoint x: 786, endPoint y: 250, distance: 147.8
click at [786, 250] on div at bounding box center [755, 307] width 156 height 348
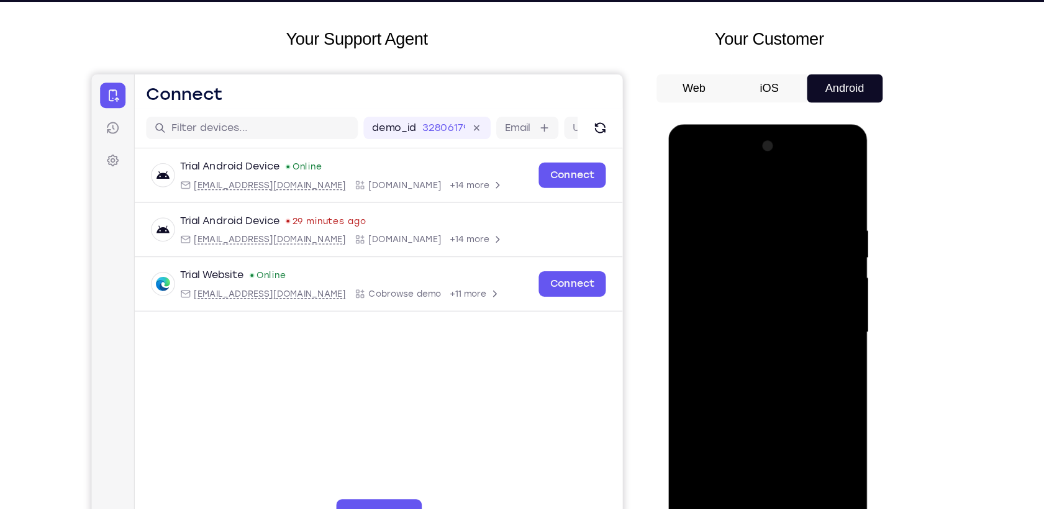
drag, startPoint x: 770, startPoint y: 399, endPoint x: 797, endPoint y: 223, distance: 177.7
click at [797, 223] on div at bounding box center [755, 307] width 156 height 348
drag, startPoint x: 776, startPoint y: 356, endPoint x: 805, endPoint y: 232, distance: 127.5
click at [805, 232] on div at bounding box center [755, 307] width 156 height 348
click at [706, 454] on div at bounding box center [755, 307] width 156 height 348
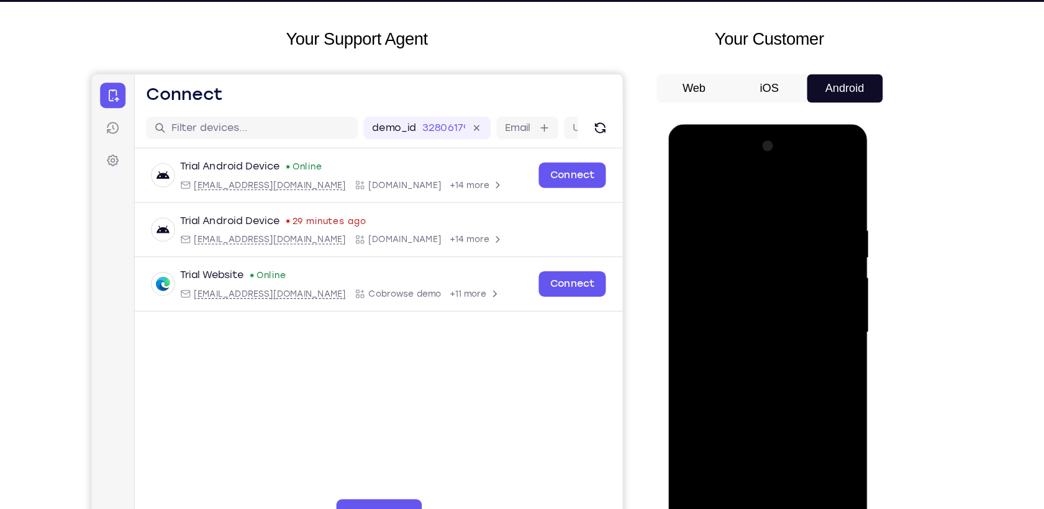
click at [706, 454] on div at bounding box center [755, 307] width 156 height 348
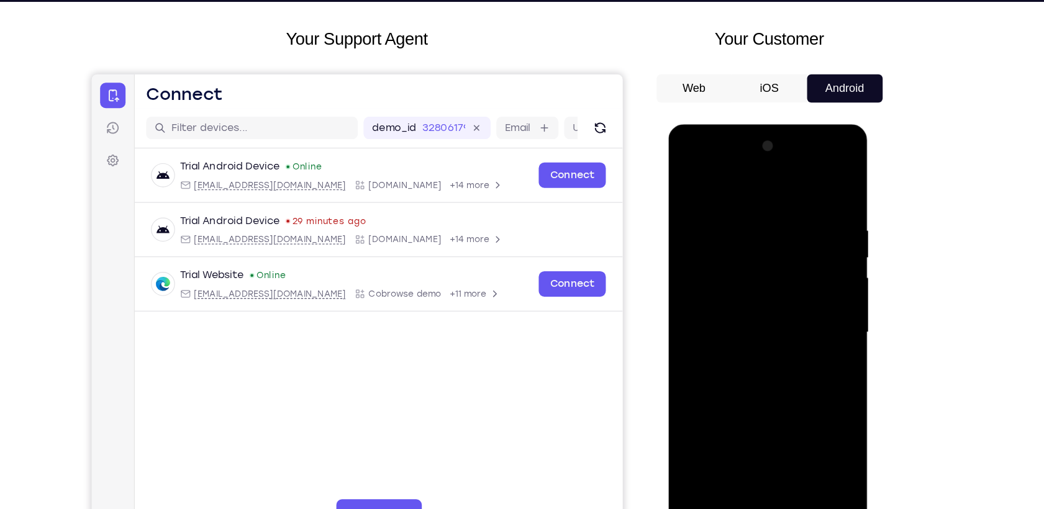
drag, startPoint x: 753, startPoint y: 183, endPoint x: 745, endPoint y: 366, distance: 182.7
click at [745, 366] on div at bounding box center [755, 307] width 156 height 348
